Goal: Navigation & Orientation: Find specific page/section

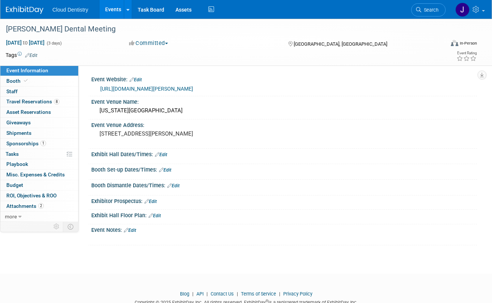
click at [115, 9] on link "Events" at bounding box center [113, 9] width 27 height 19
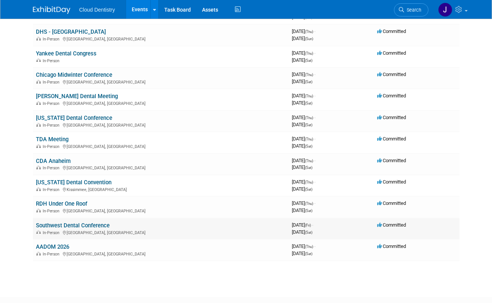
scroll to position [305, 0]
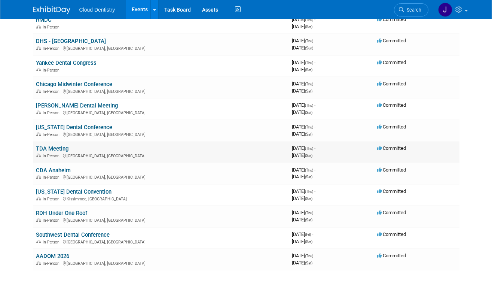
click at [57, 151] on link "TDA Meeting" at bounding box center [52, 148] width 33 height 7
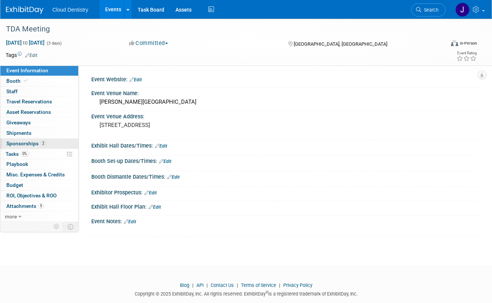
click at [32, 145] on span "Sponsorships 2" at bounding box center [26, 143] width 40 height 6
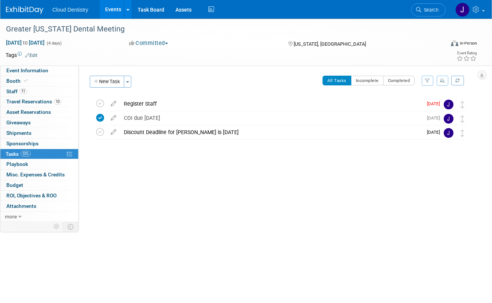
click at [119, 9] on link "Events" at bounding box center [113, 9] width 27 height 19
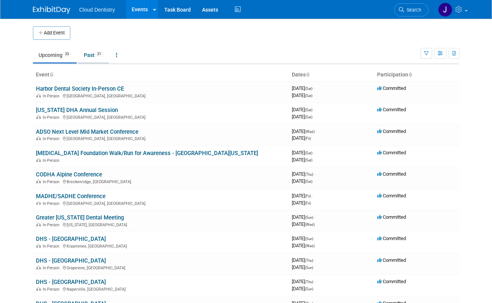
click at [90, 57] on link "Past 21" at bounding box center [93, 55] width 31 height 14
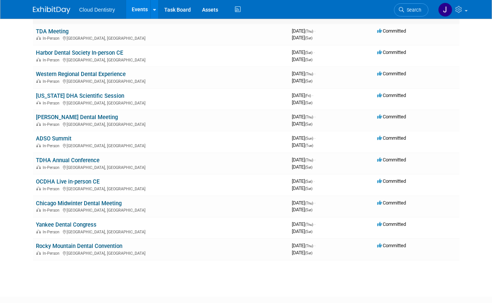
scroll to position [273, 0]
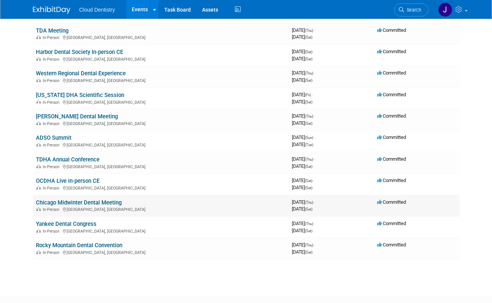
click at [85, 201] on link "Chicago Midwinter Dental Meeting" at bounding box center [79, 202] width 86 height 7
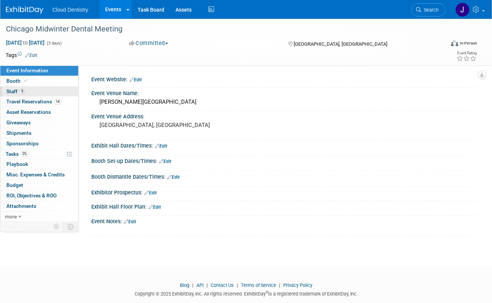
click at [25, 90] on link "9 Staff 9" at bounding box center [39, 91] width 78 height 10
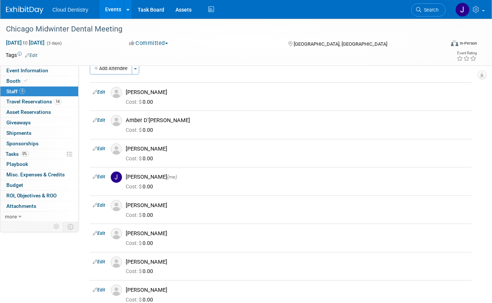
scroll to position [11, 0]
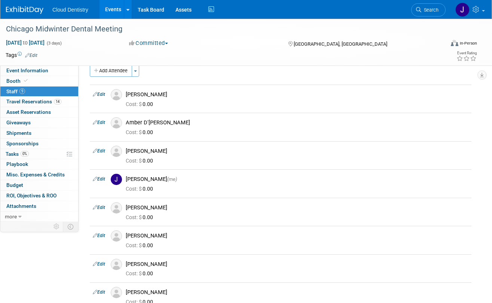
click at [117, 9] on link "Events" at bounding box center [113, 9] width 27 height 19
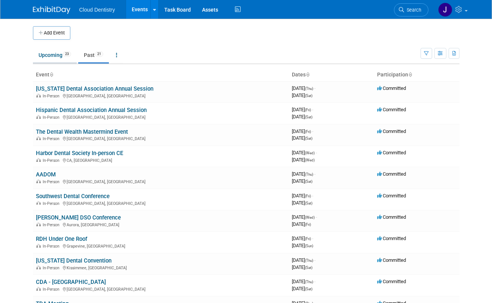
click at [50, 52] on link "Upcoming 23" at bounding box center [55, 55] width 44 height 14
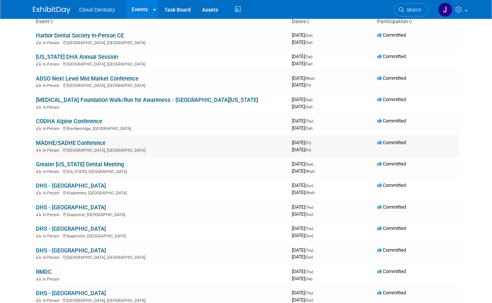
scroll to position [56, 0]
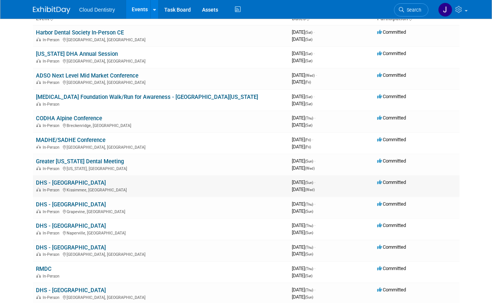
click at [62, 184] on link "DHS - Orlando" at bounding box center [71, 182] width 70 height 7
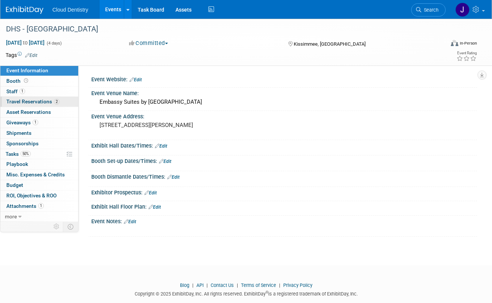
click at [40, 104] on span "Travel Reservations 2" at bounding box center [32, 101] width 53 height 6
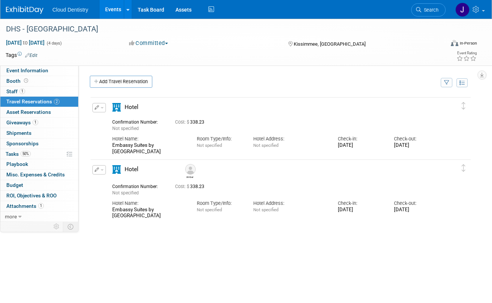
click at [116, 6] on link "Events" at bounding box center [113, 9] width 27 height 19
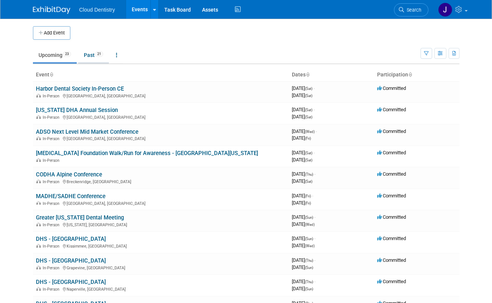
click at [84, 58] on link "Past 21" at bounding box center [93, 55] width 31 height 14
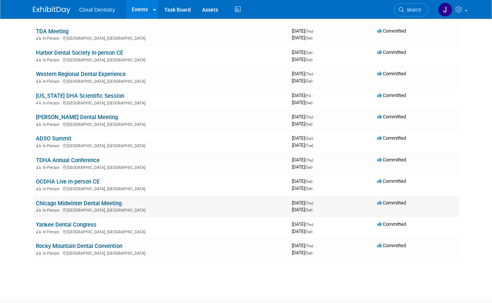
scroll to position [274, 0]
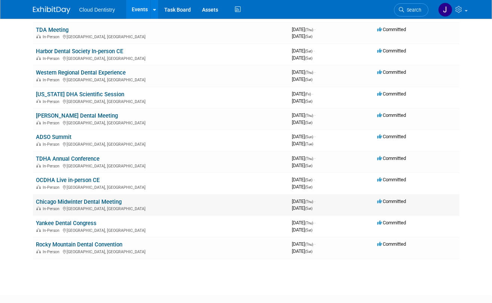
click at [76, 203] on link "Chicago Midwinter Dental Meeting" at bounding box center [79, 201] width 86 height 7
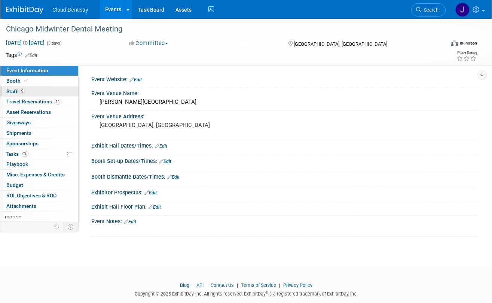
click at [48, 91] on link "9 Staff 9" at bounding box center [39, 91] width 78 height 10
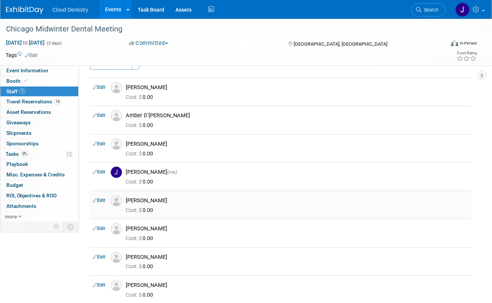
scroll to position [66, 0]
